Goal: Information Seeking & Learning: Find specific fact

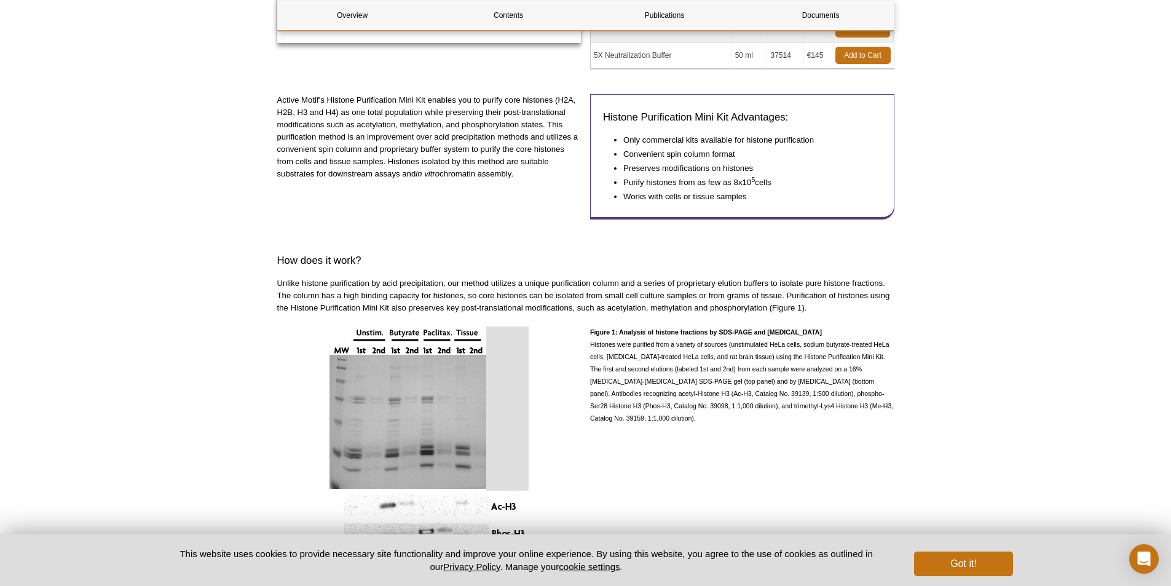
scroll to position [430, 0]
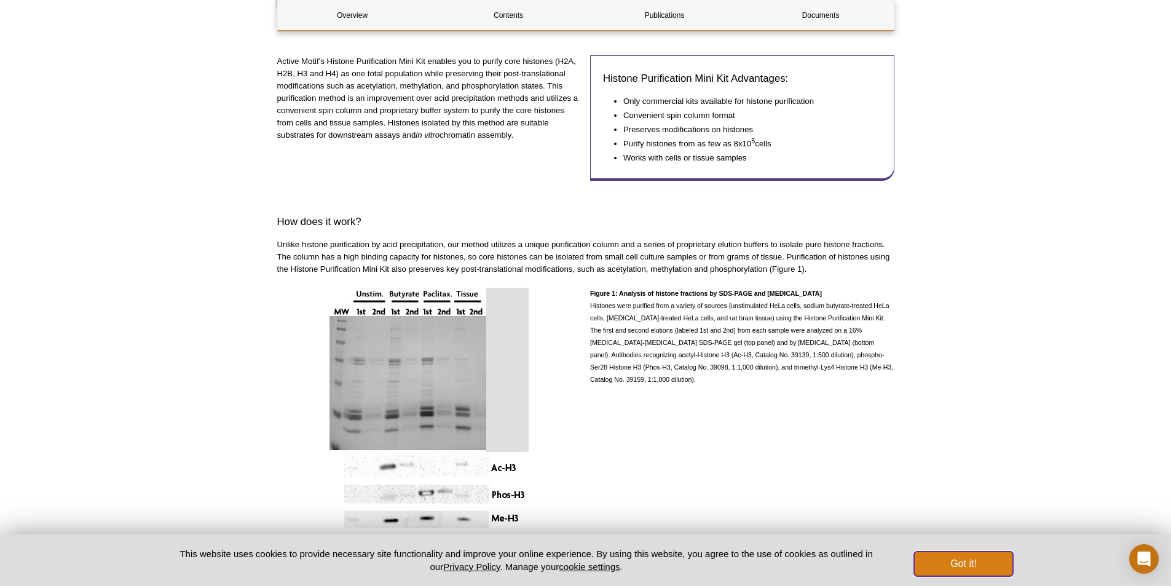
click at [957, 564] on button "Got it!" at bounding box center [963, 564] width 98 height 25
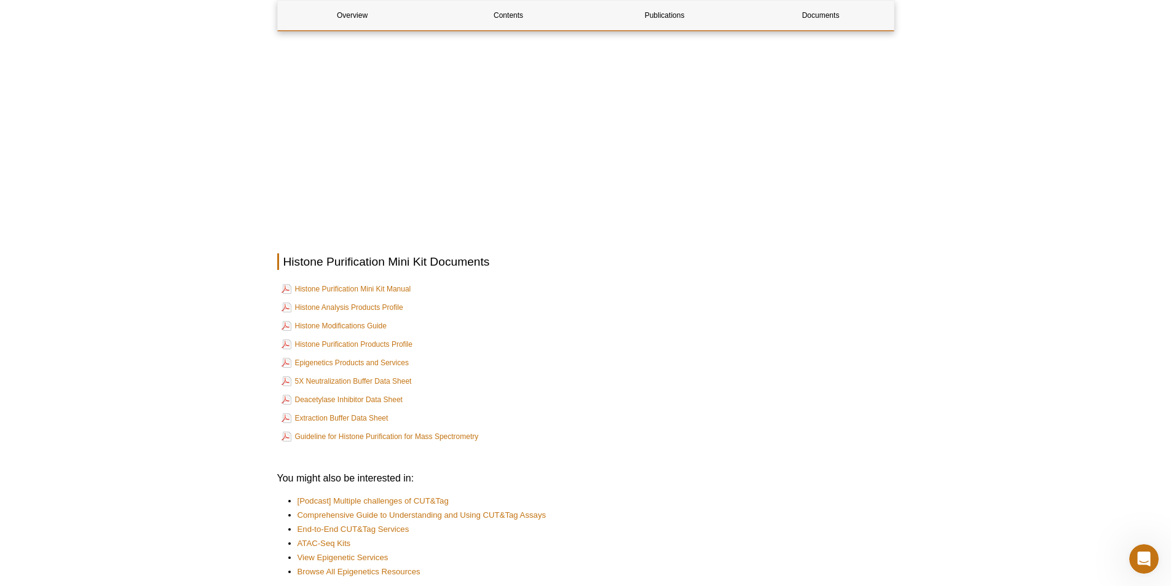
scroll to position [2069, 0]
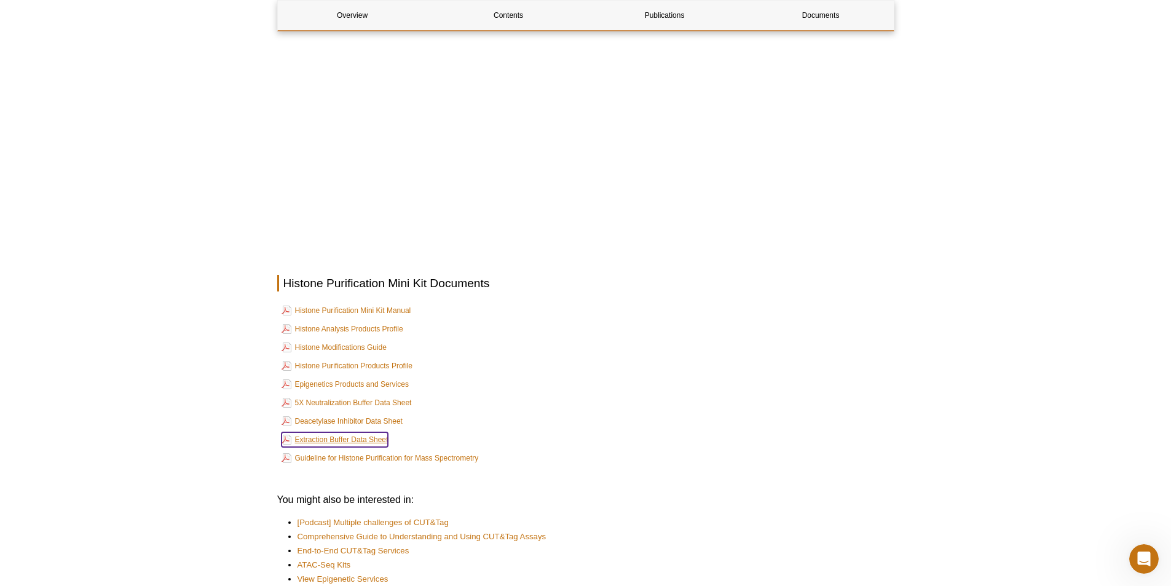
click at [355, 441] on link "Extraction Buffer Data Sheet" at bounding box center [335, 439] width 107 height 15
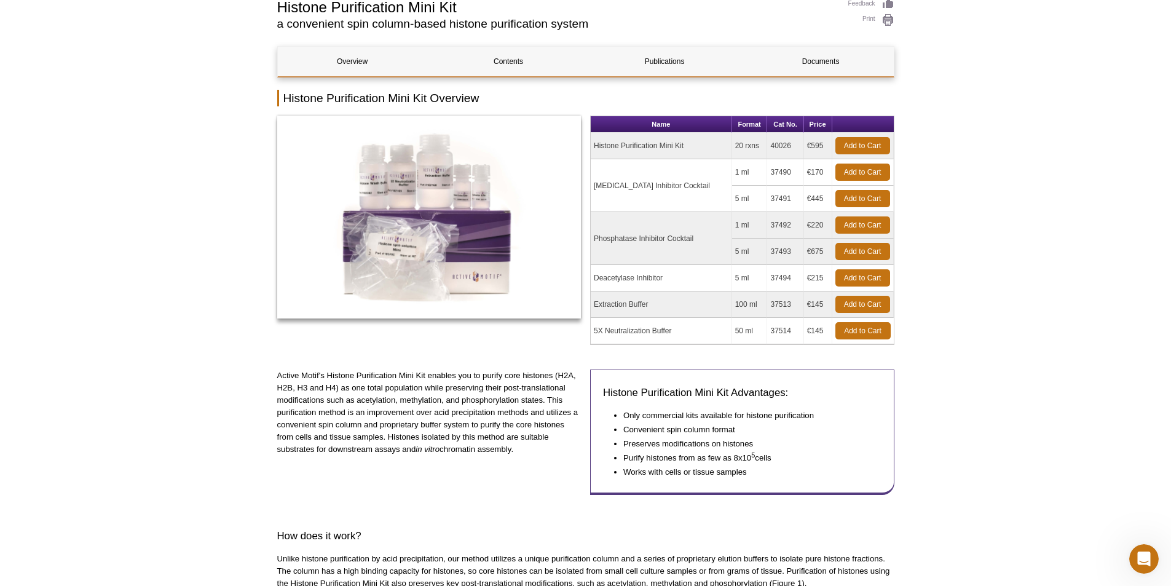
scroll to position [0, 0]
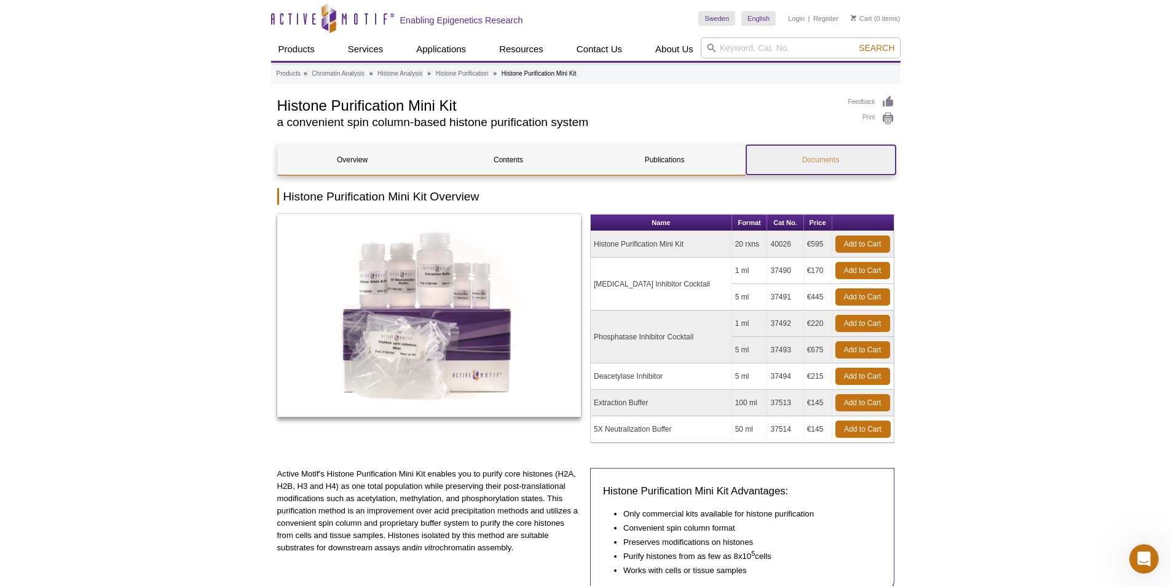
click at [834, 155] on link "Documents" at bounding box center [821, 160] width 149 height 30
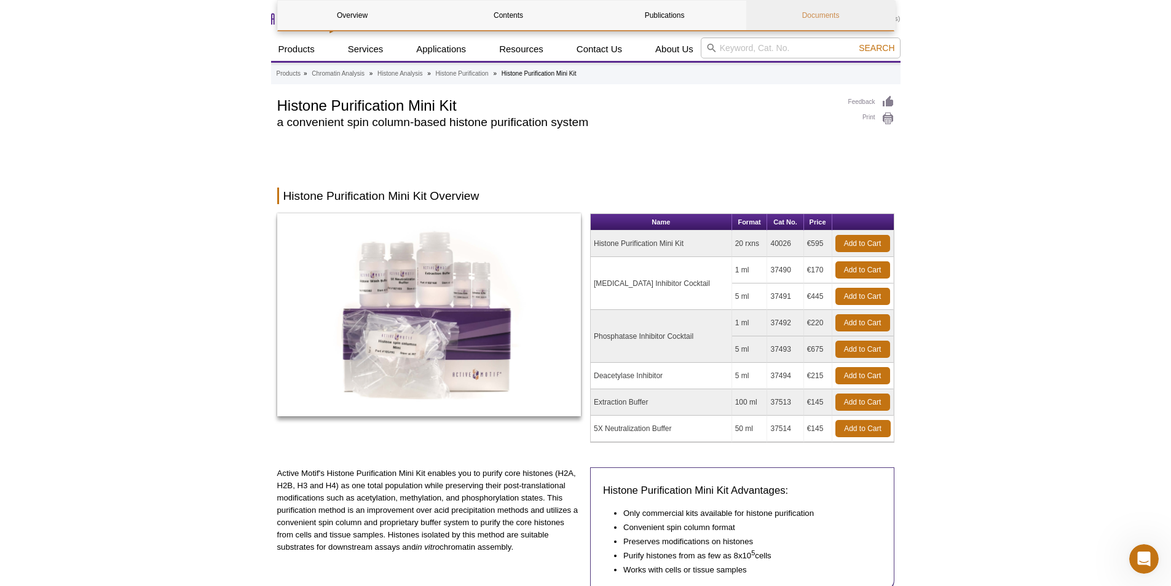
scroll to position [2253, 0]
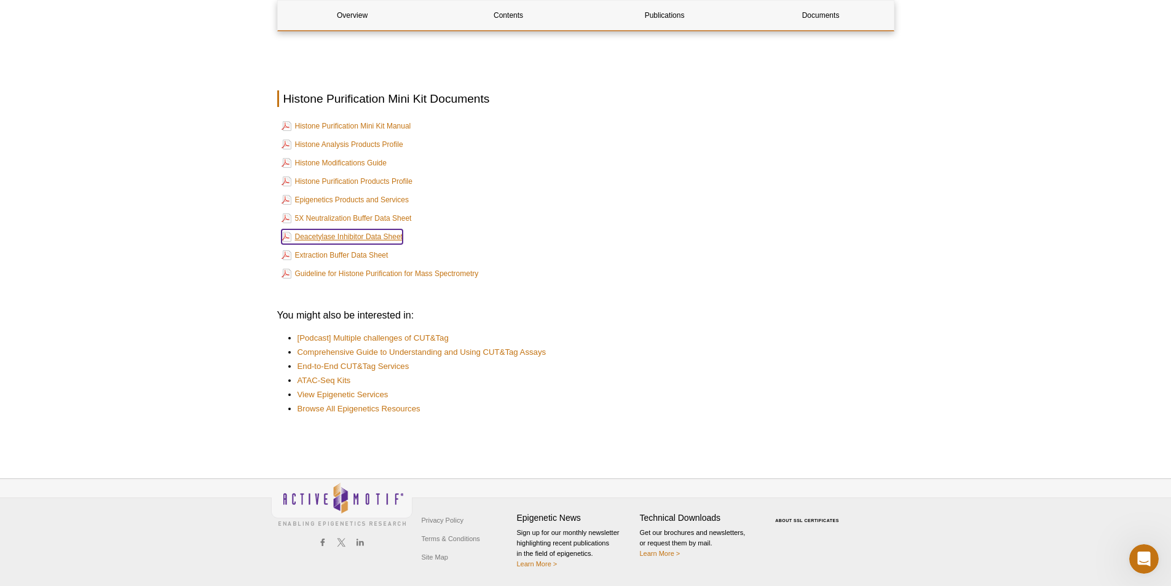
click at [390, 236] on link "Deacetylase Inhibitor Data Sheet" at bounding box center [342, 236] width 121 height 15
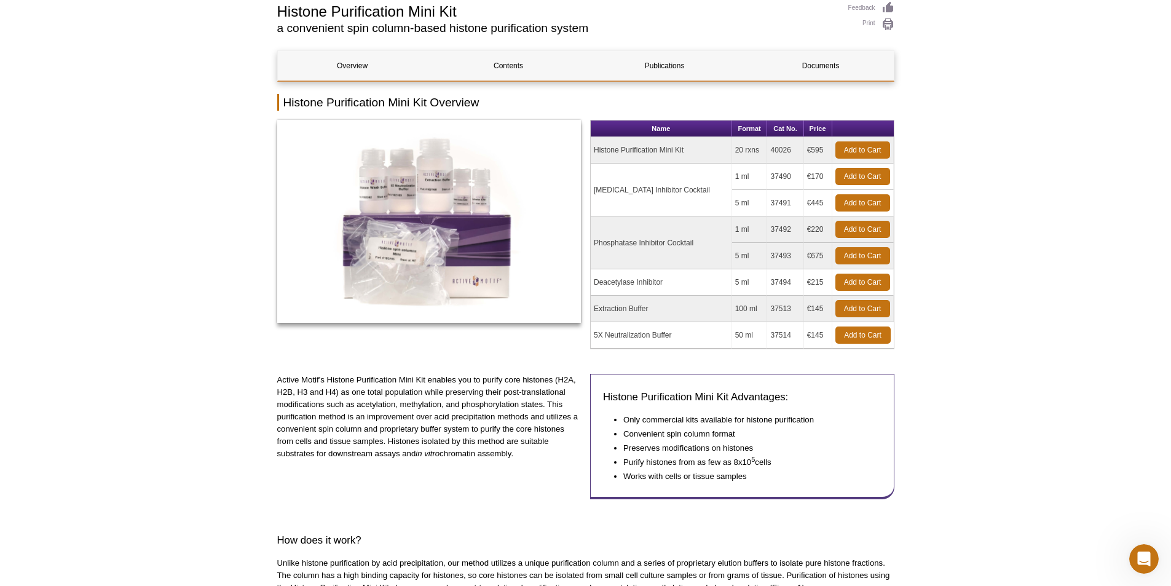
scroll to position [0, 0]
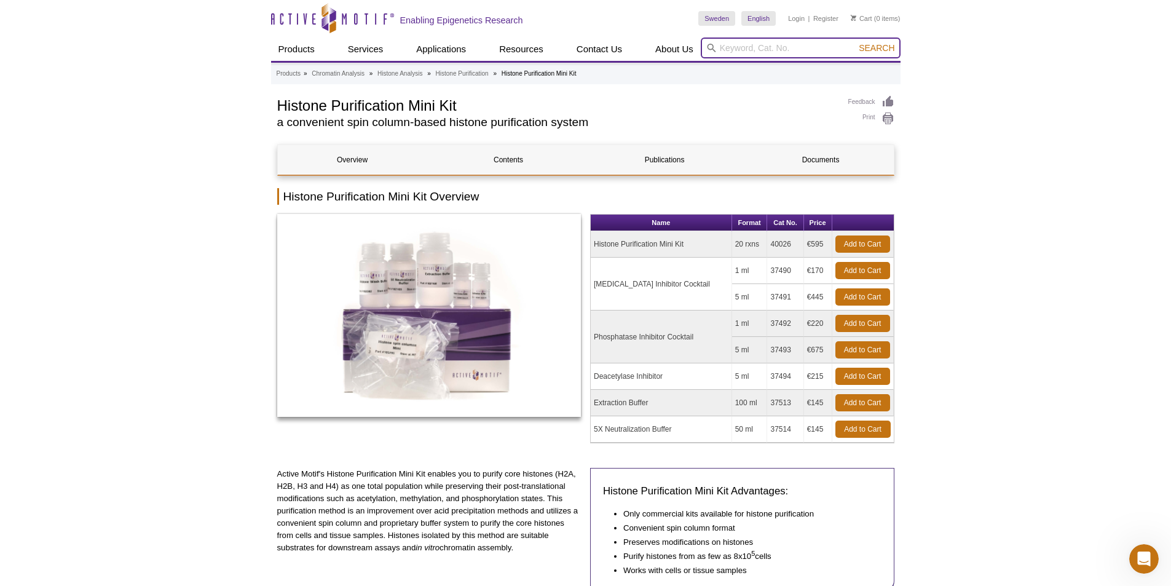
click at [791, 43] on input "search" at bounding box center [801, 48] width 200 height 21
type input "40025"
click at [855, 42] on button "Search" at bounding box center [876, 47] width 43 height 11
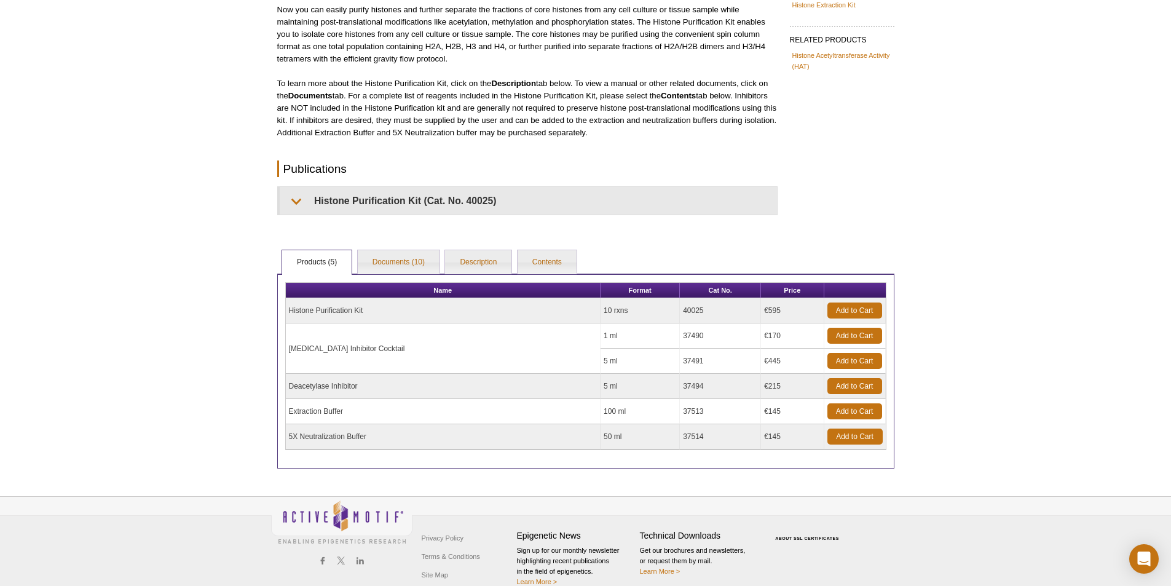
scroll to position [159, 0]
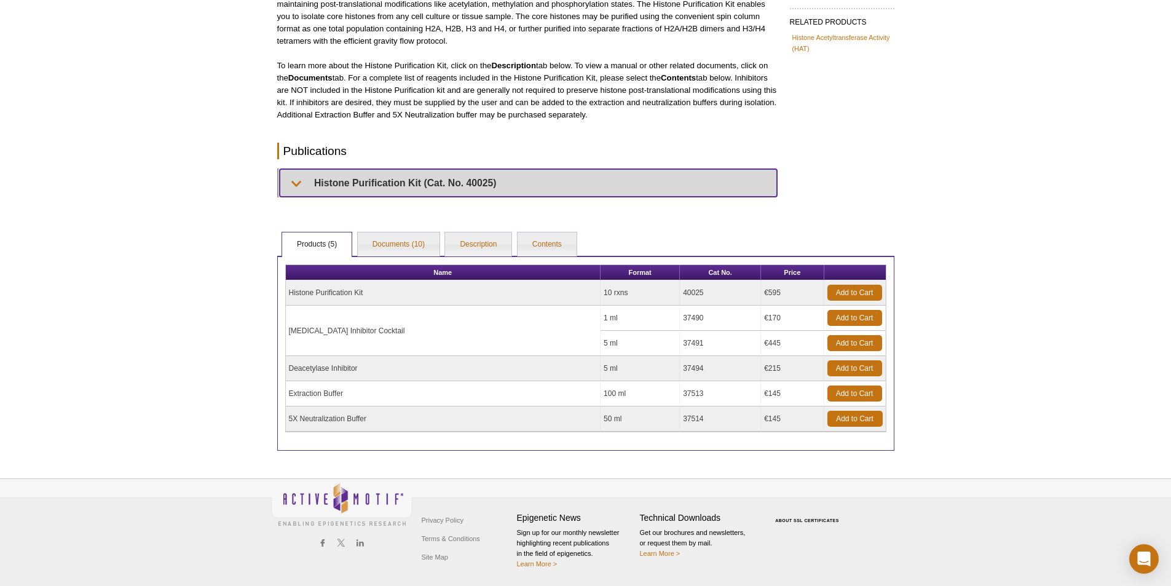
click at [316, 175] on summary "Histone Purification Kit (Cat. No. 40025)" at bounding box center [528, 183] width 497 height 28
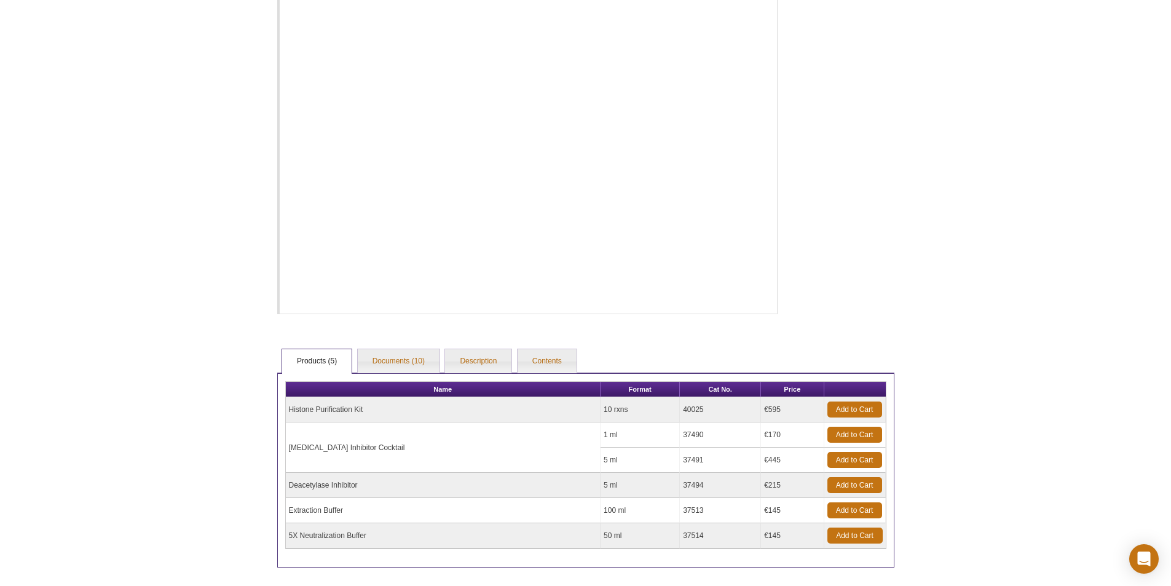
scroll to position [513, 0]
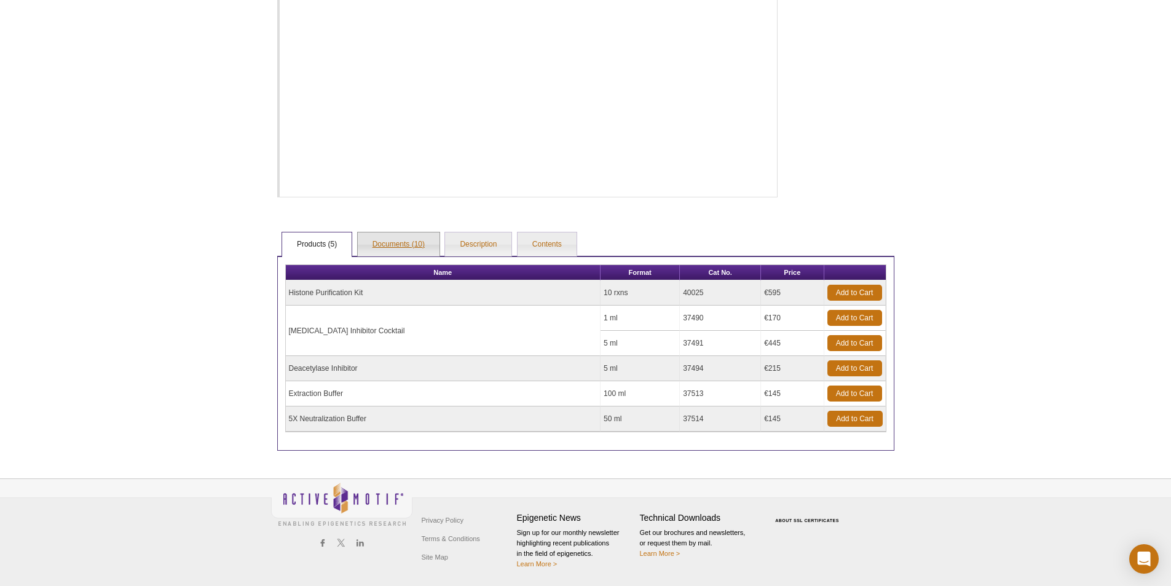
click at [380, 247] on link "Documents (10)" at bounding box center [399, 244] width 82 height 25
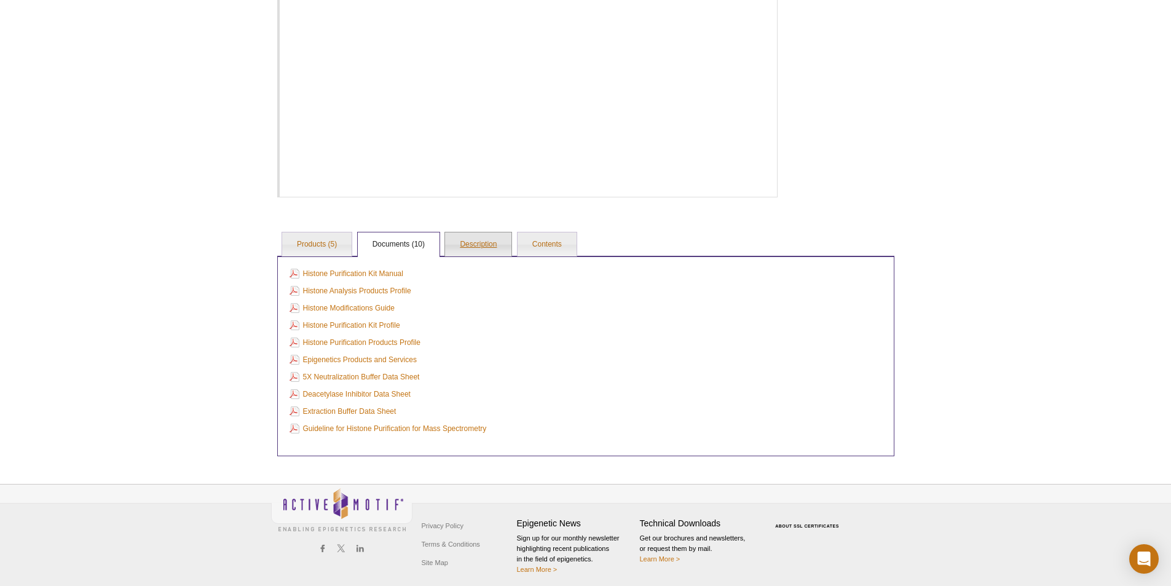
click at [466, 247] on link "Description" at bounding box center [478, 244] width 66 height 25
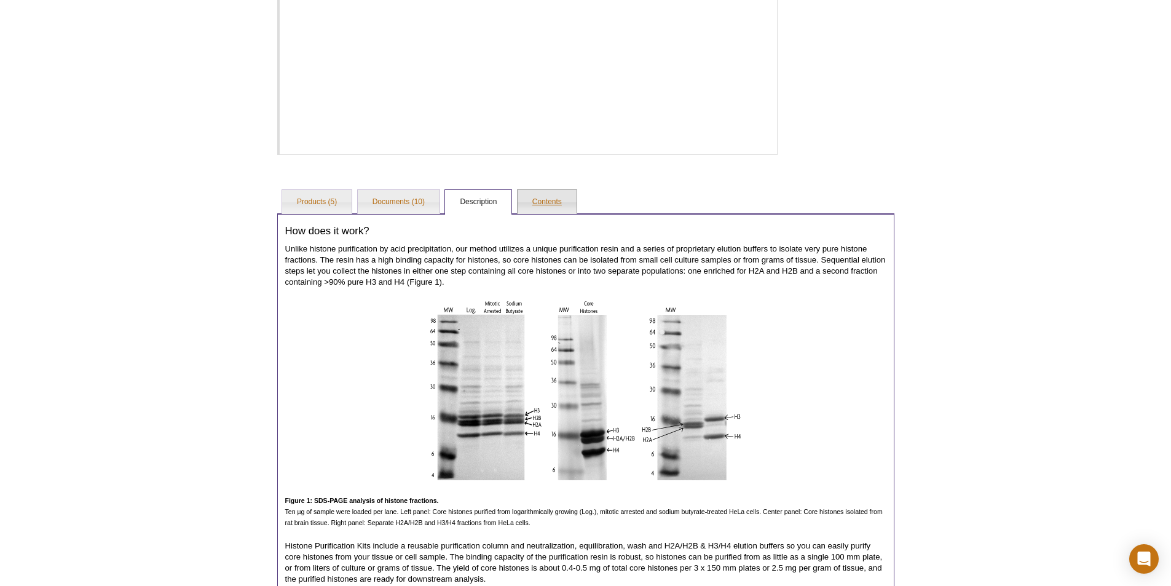
click at [540, 196] on link "Contents" at bounding box center [547, 202] width 59 height 25
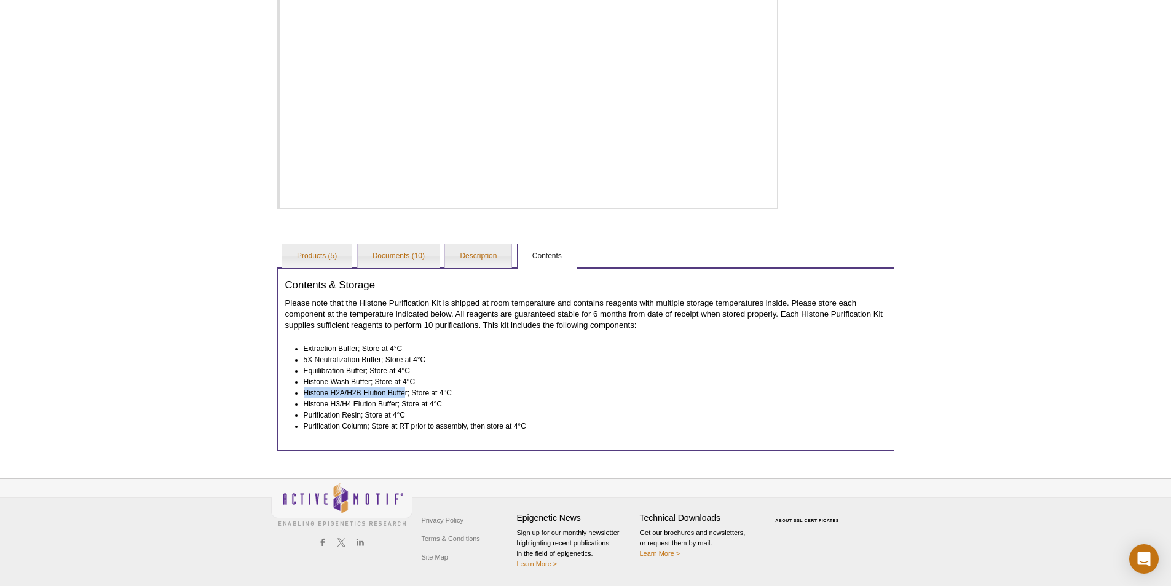
drag, startPoint x: 405, startPoint y: 393, endPoint x: 303, endPoint y: 395, distance: 101.5
click at [304, 395] on li "Histone H2A/H2B Elution Buffer; Store at 4°C" at bounding box center [590, 392] width 572 height 11
copy li "Histone H2A/H2B Elution Buffe"
